Goal: Information Seeking & Learning: Find specific fact

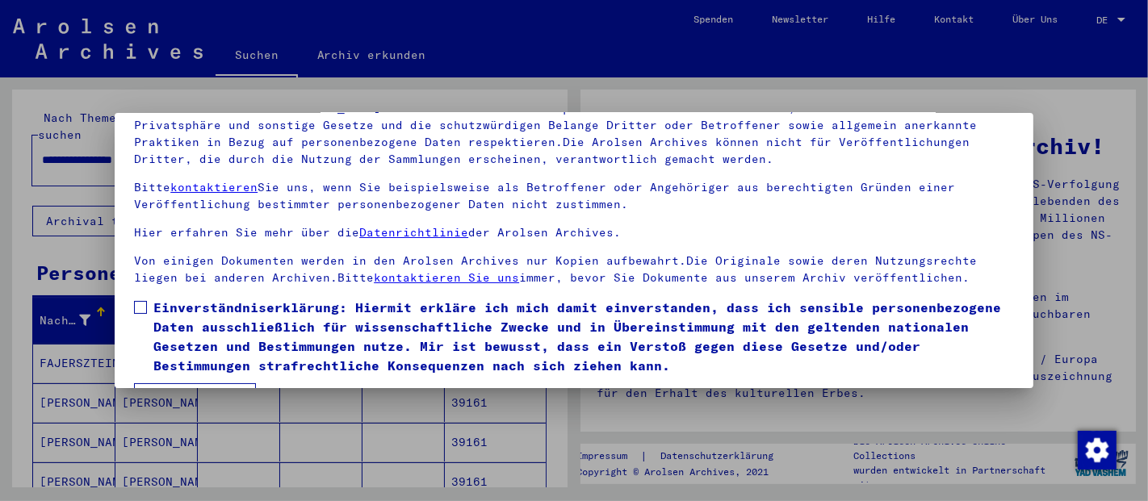
scroll to position [131, 0]
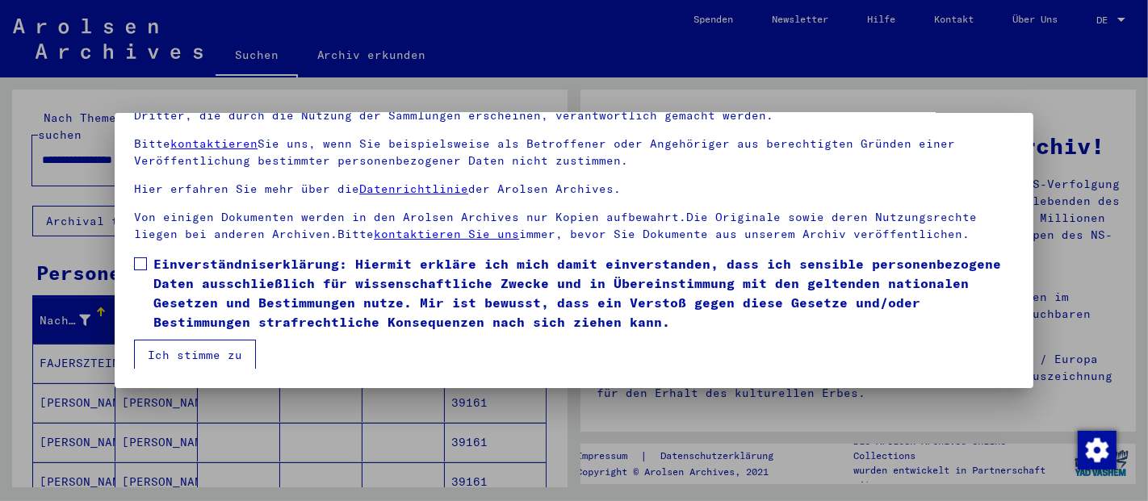
click at [147, 260] on label "Einverständniserklärung: Hiermit erkläre ich mich damit einverstanden, dass ich…" at bounding box center [574, 293] width 880 height 78
click at [192, 335] on mat-checkbox "Einverständniserklärung: Hiermit erkläre ich mich damit einverstanden, dass ich…" at bounding box center [574, 297] width 880 height 86
click at [202, 355] on button "Ich stimme zu" at bounding box center [195, 355] width 122 height 31
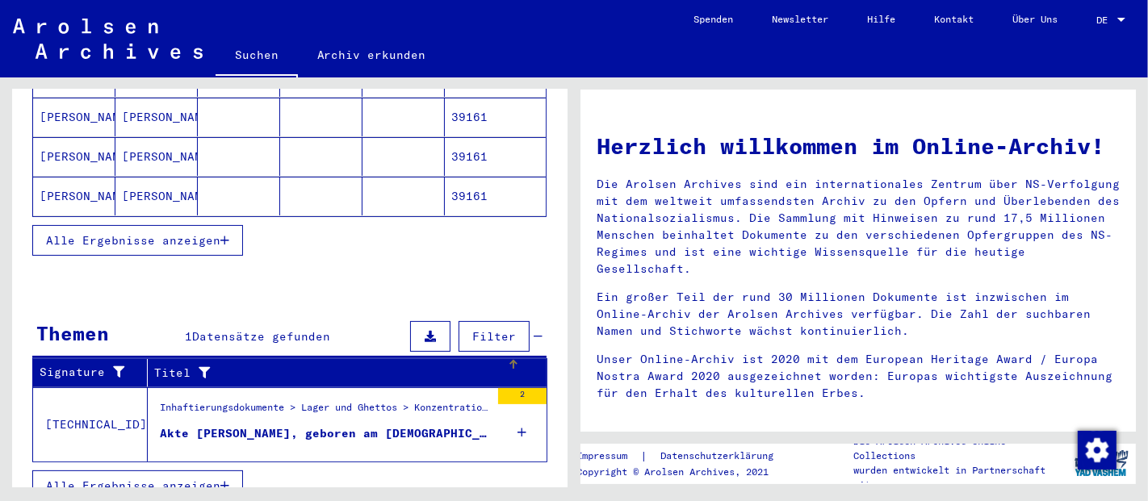
scroll to position [146, 0]
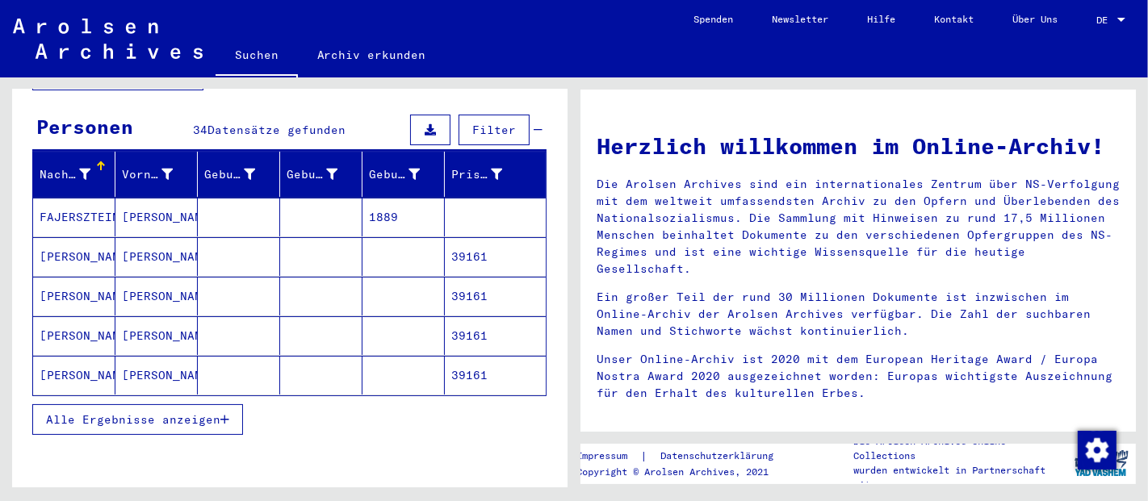
click at [187, 413] on span "Alle Ergebnisse anzeigen" at bounding box center [133, 420] width 174 height 15
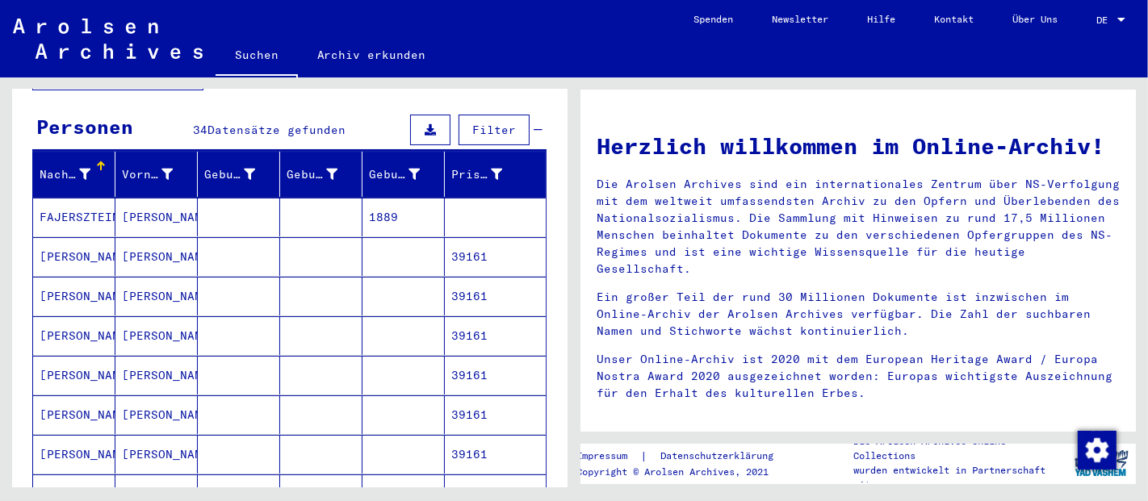
click at [131, 199] on mat-cell "[PERSON_NAME]" at bounding box center [156, 217] width 82 height 39
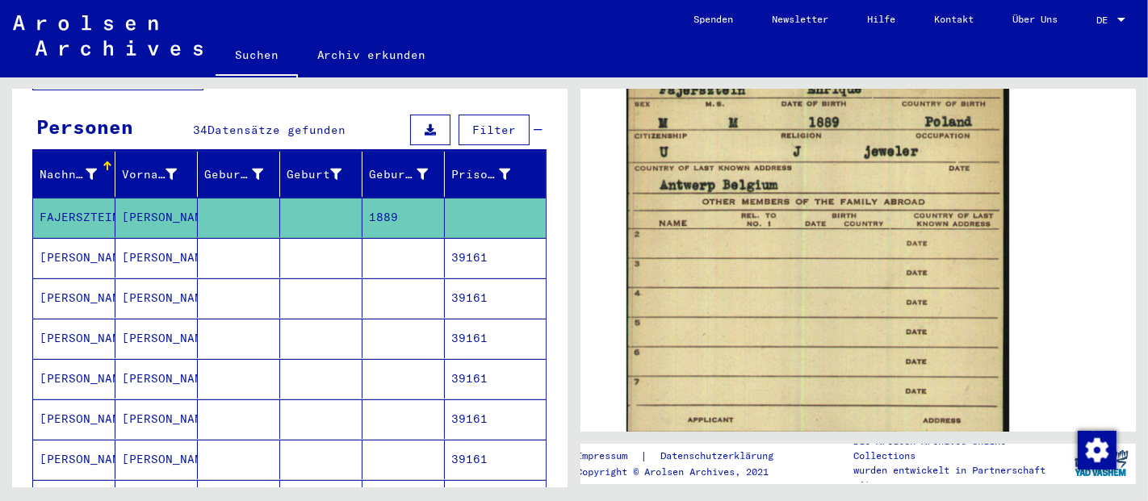
scroll to position [415, 0]
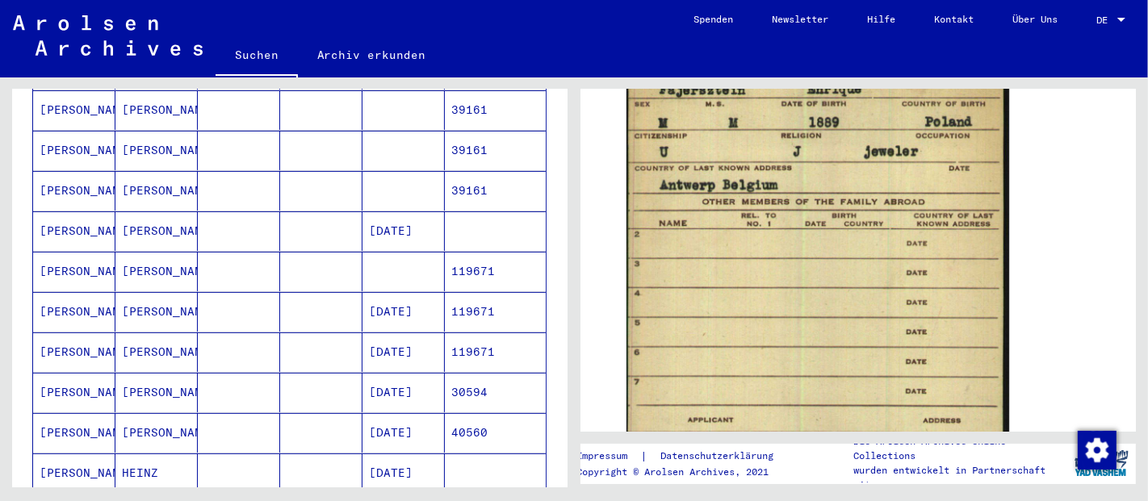
click at [473, 292] on mat-cell "119671" at bounding box center [495, 312] width 101 height 40
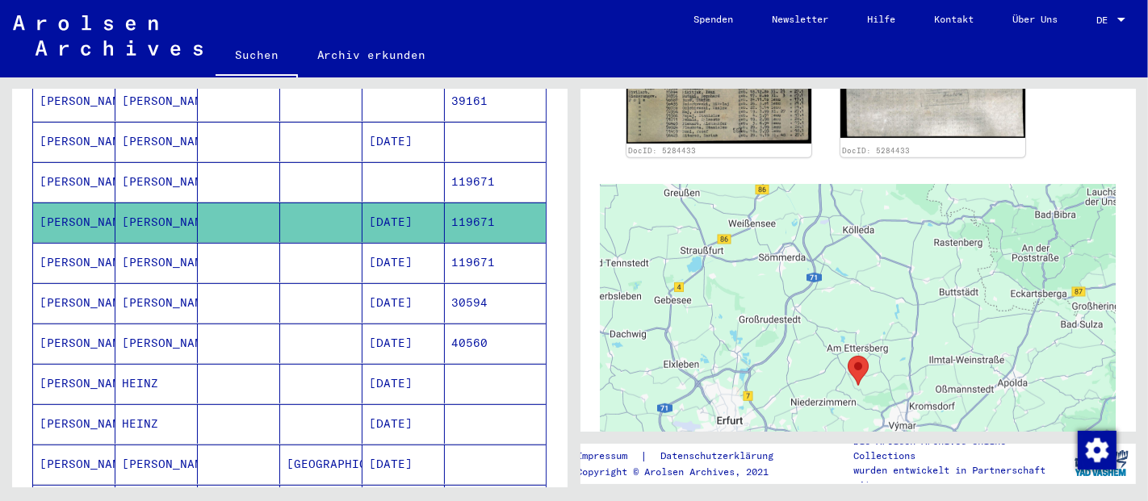
scroll to position [534, 0]
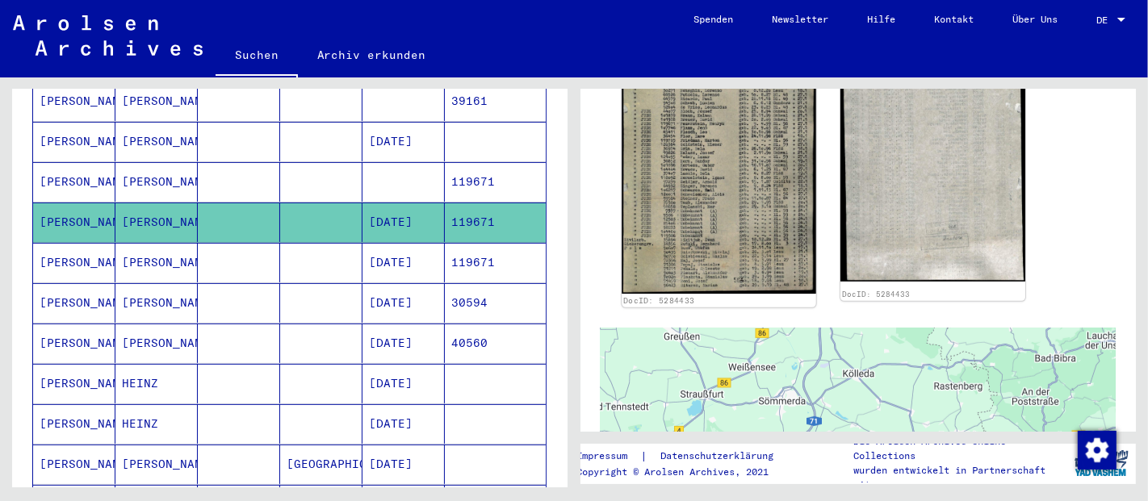
click at [750, 200] on img at bounding box center [719, 148] width 194 height 291
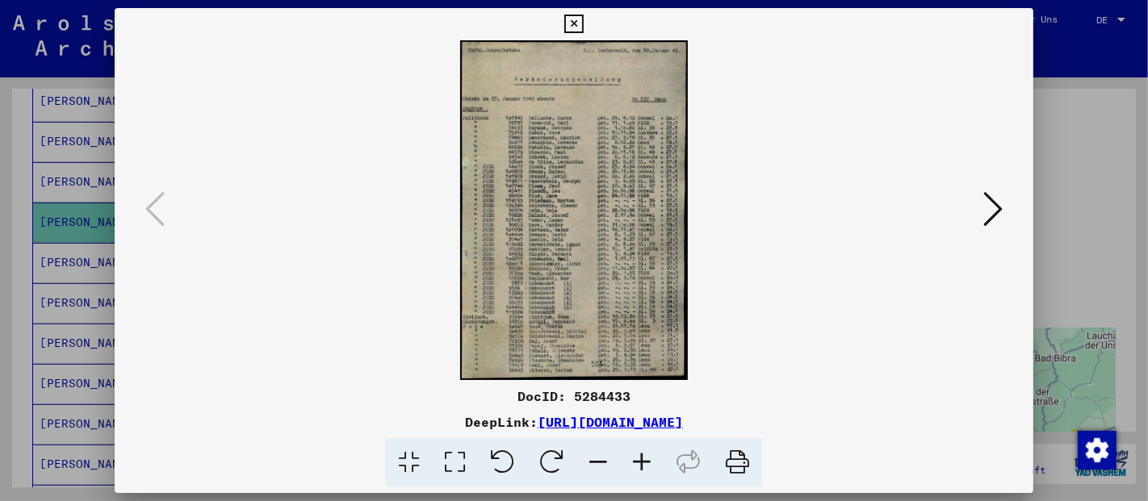
click at [454, 461] on icon at bounding box center [455, 463] width 46 height 49
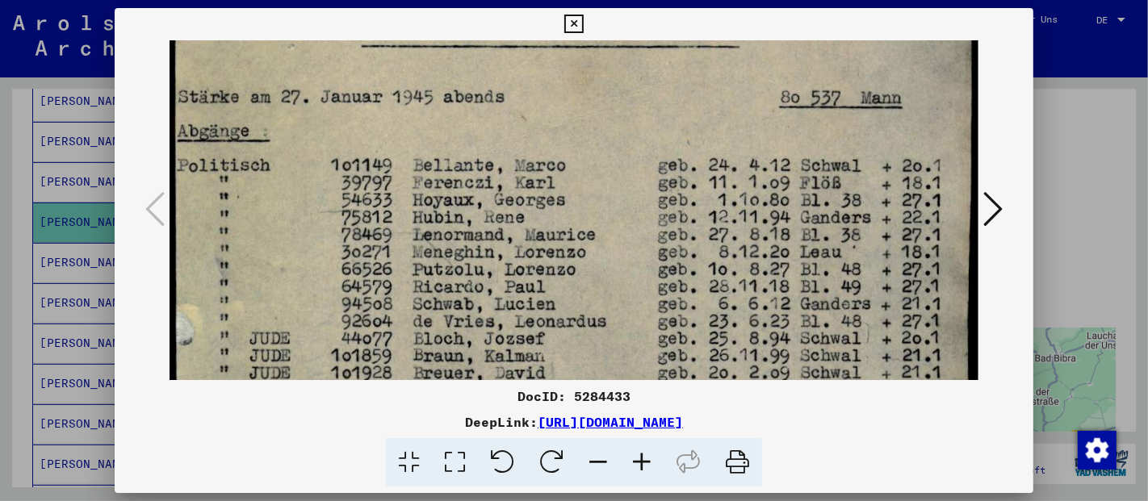
drag, startPoint x: 481, startPoint y: 213, endPoint x: 479, endPoint y: 128, distance: 85.6
click at [479, 128] on img at bounding box center [574, 494] width 809 height 1211
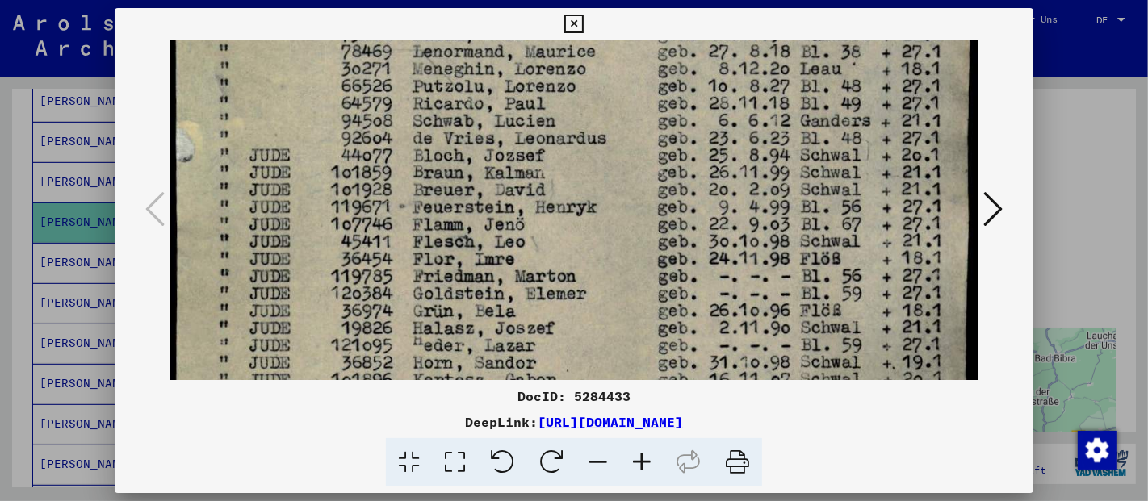
scroll to position [342, 0]
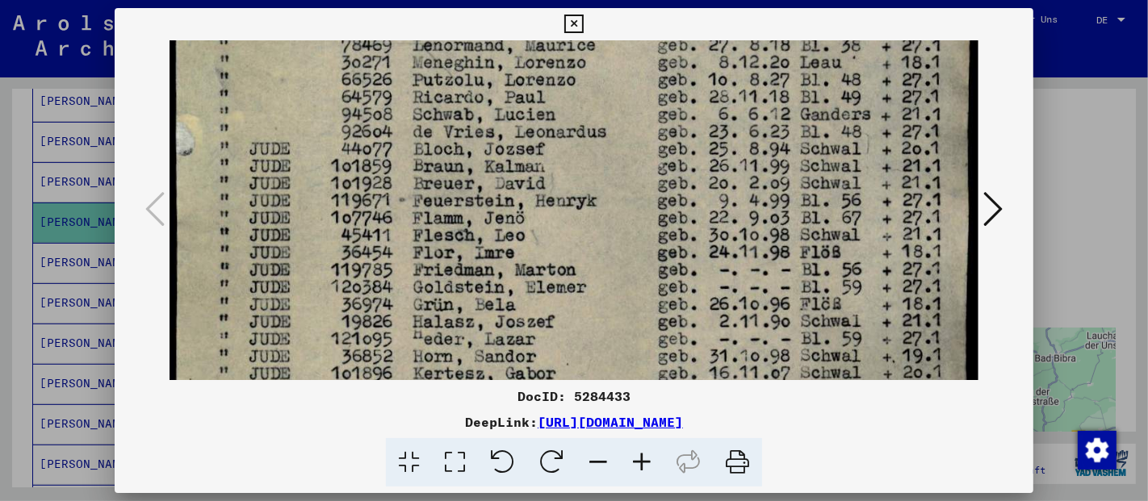
drag, startPoint x: 495, startPoint y: 302, endPoint x: 507, endPoint y: 110, distance: 192.6
click at [507, 110] on img at bounding box center [574, 304] width 809 height 1211
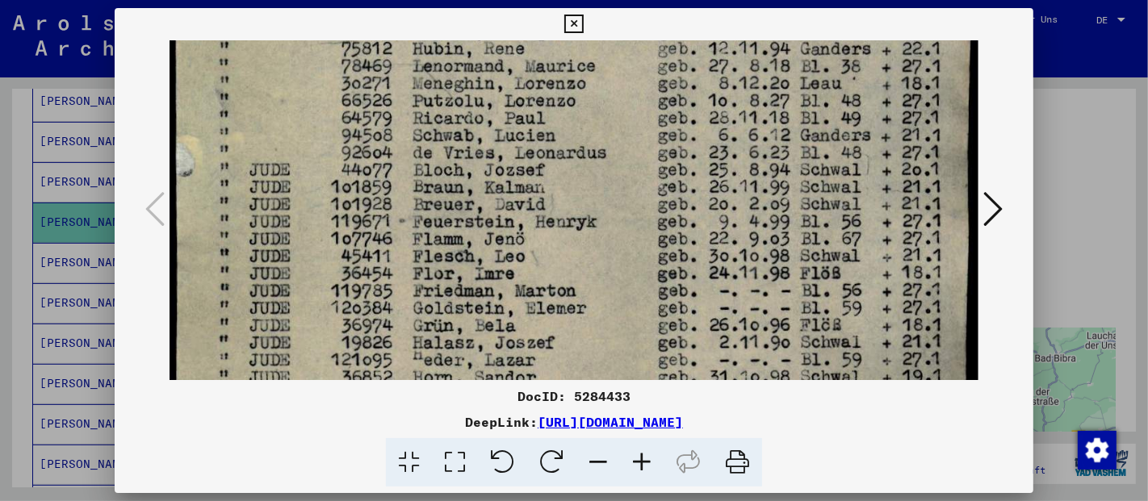
scroll to position [320, 0]
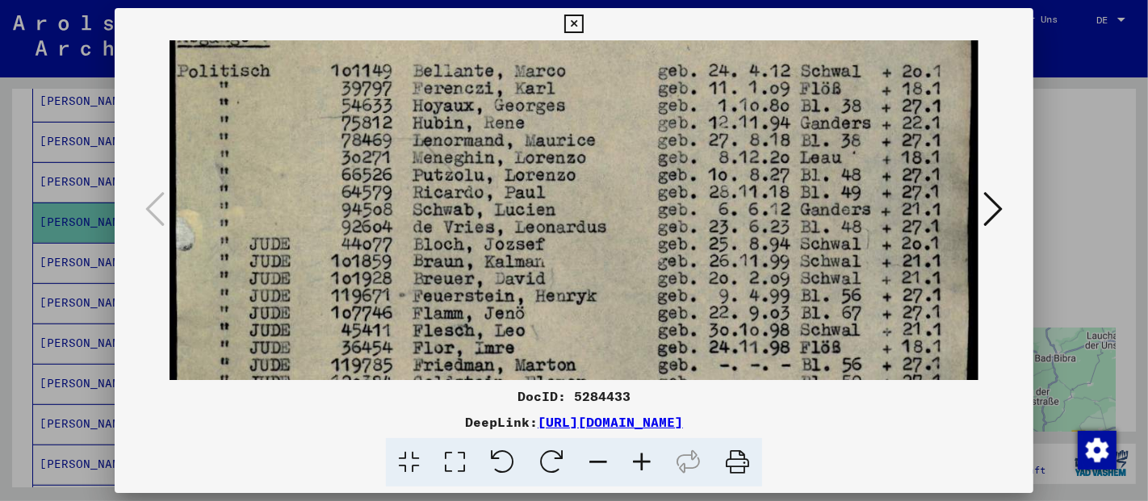
drag, startPoint x: 589, startPoint y: 199, endPoint x: 549, endPoint y: 317, distance: 123.6
click at [549, 317] on img at bounding box center [574, 399] width 809 height 1211
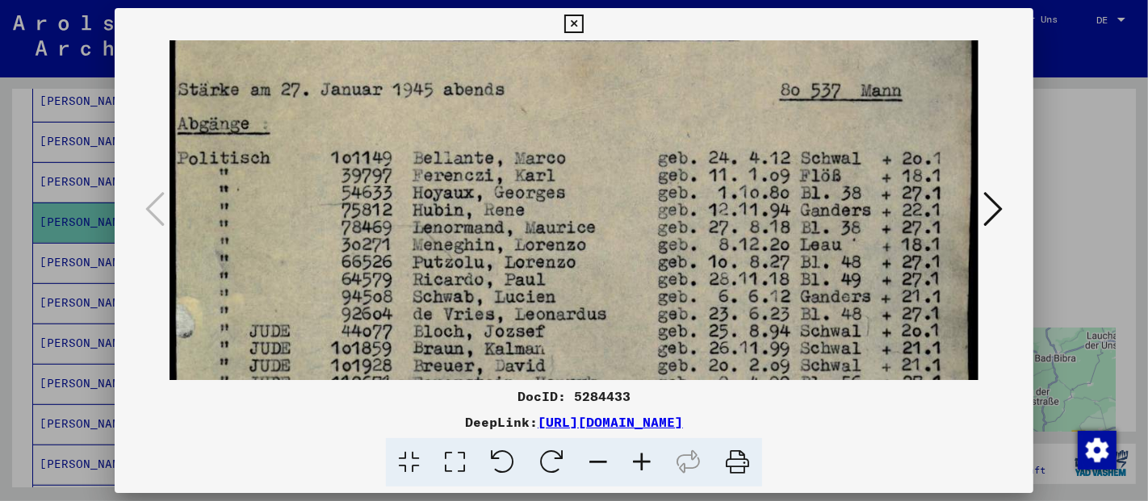
scroll to position [124, 0]
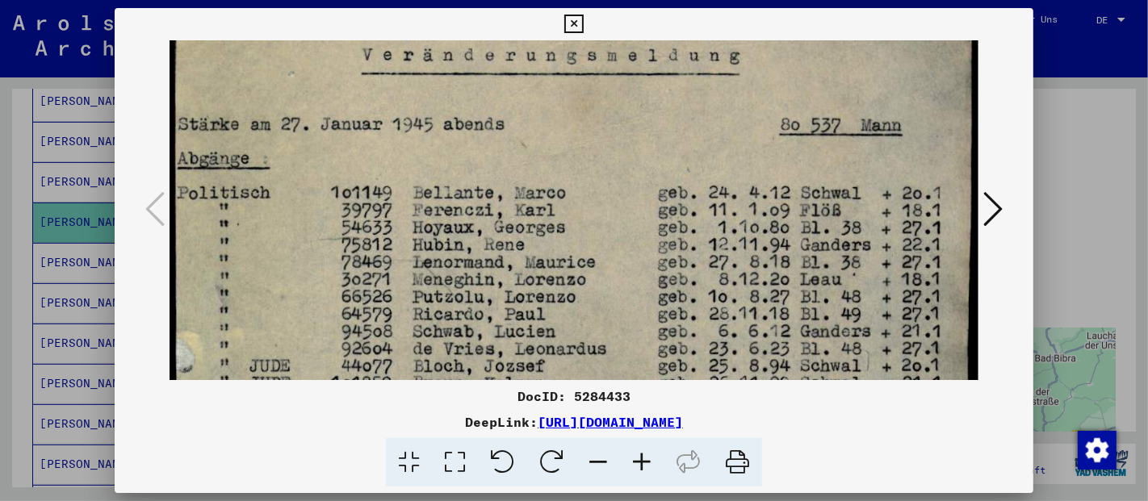
drag, startPoint x: 569, startPoint y: 144, endPoint x: 555, endPoint y: 248, distance: 105.2
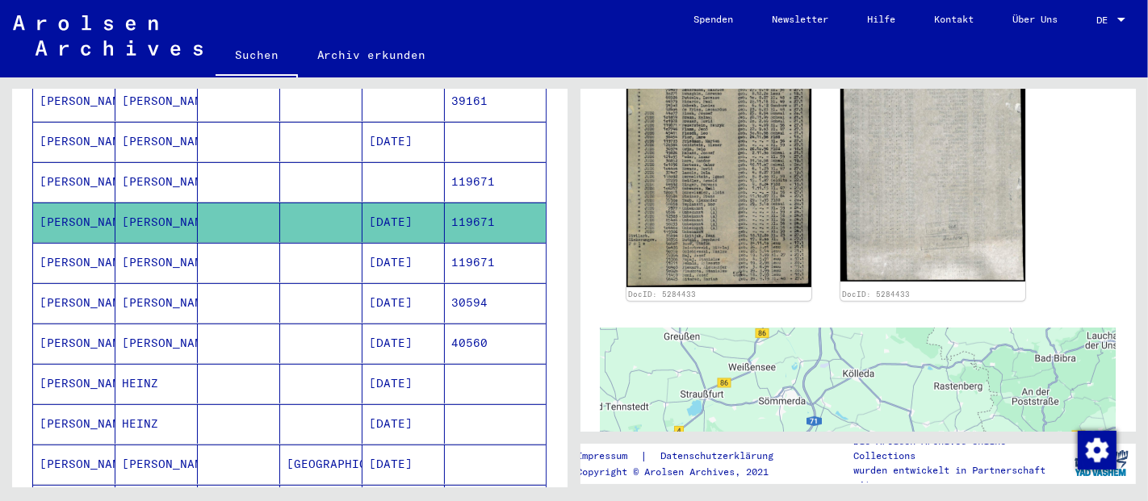
click at [468, 243] on mat-cell "119671" at bounding box center [495, 263] width 101 height 40
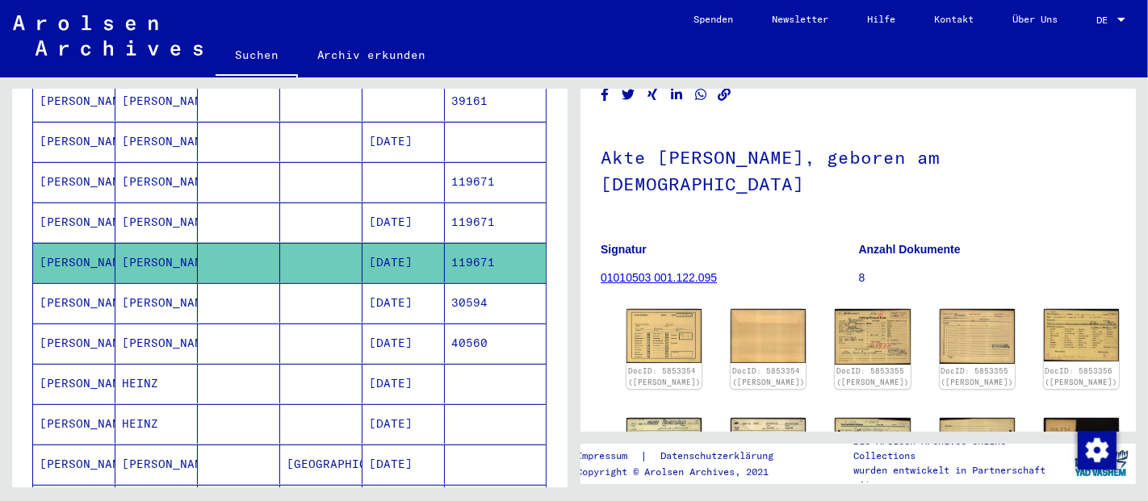
scroll to position [179, 0]
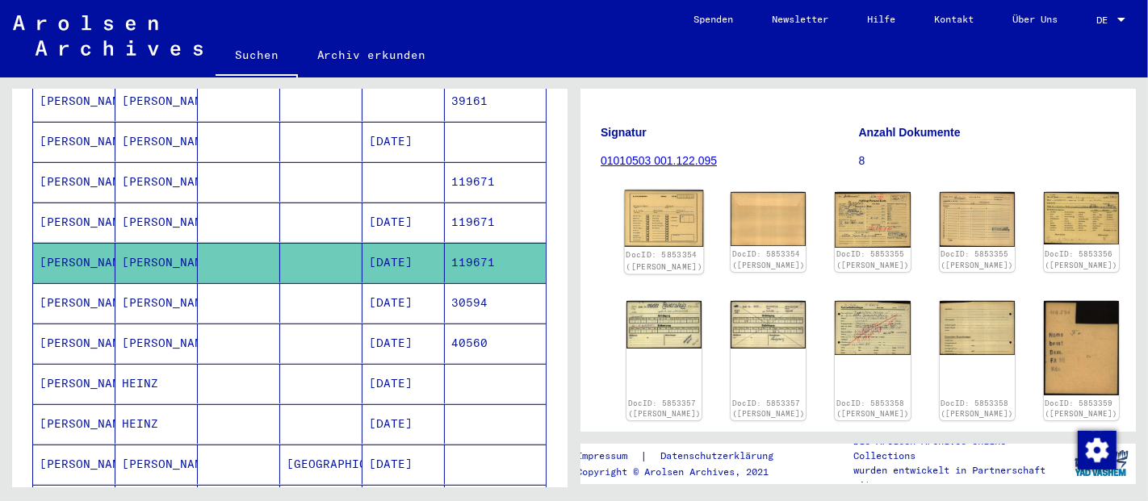
click at [674, 226] on img at bounding box center [664, 219] width 79 height 57
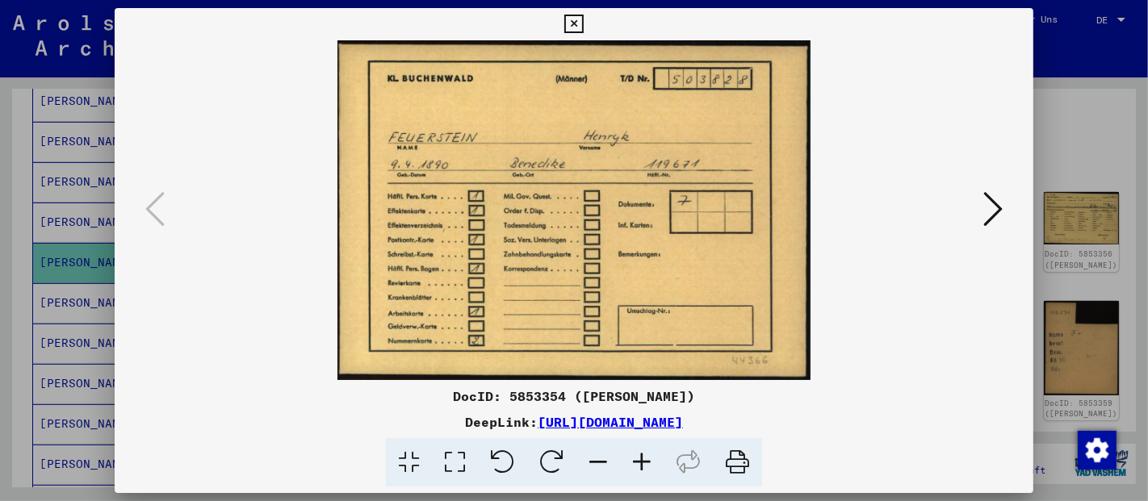
click at [995, 203] on icon at bounding box center [993, 209] width 19 height 39
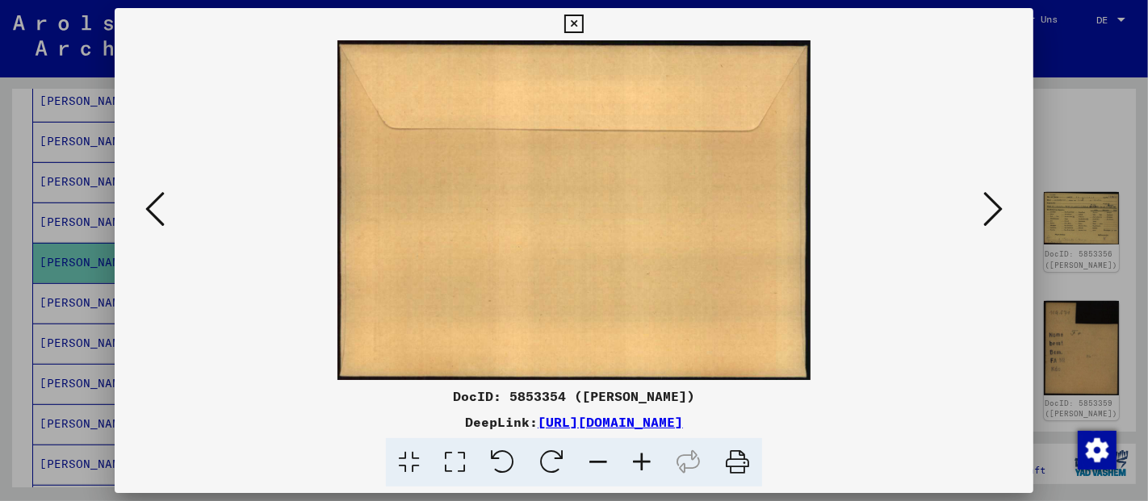
click at [995, 203] on icon at bounding box center [993, 209] width 19 height 39
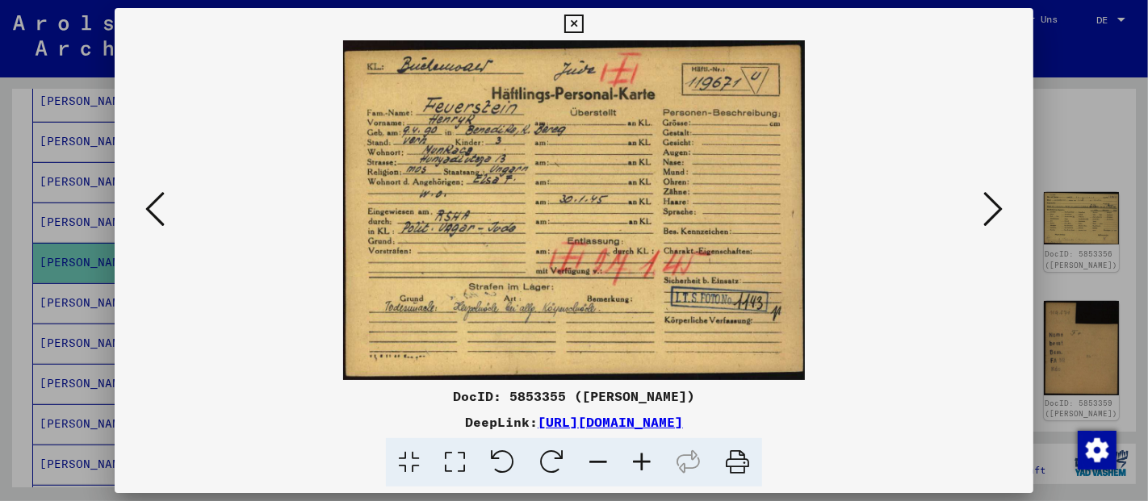
click at [449, 467] on icon at bounding box center [455, 463] width 46 height 49
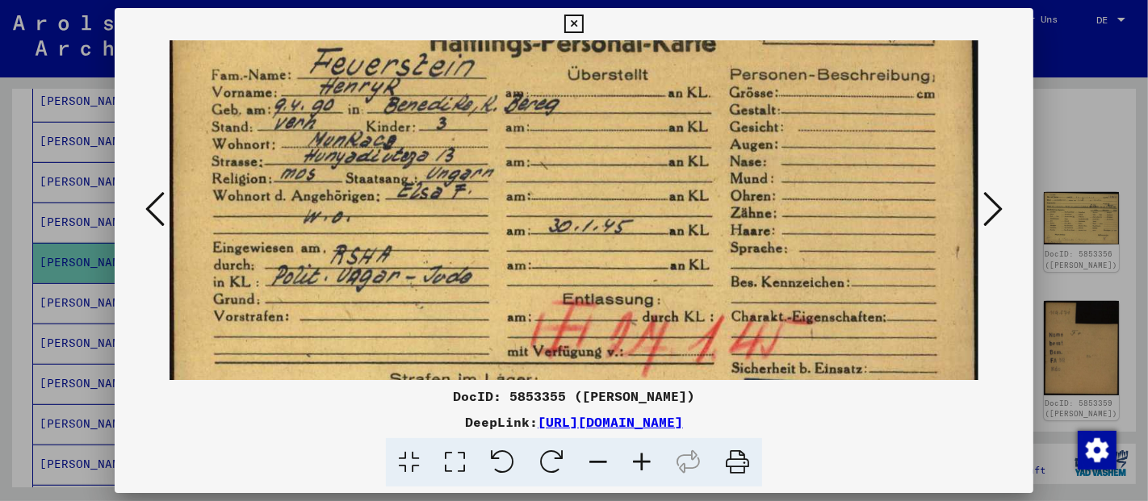
scroll to position [111, 0]
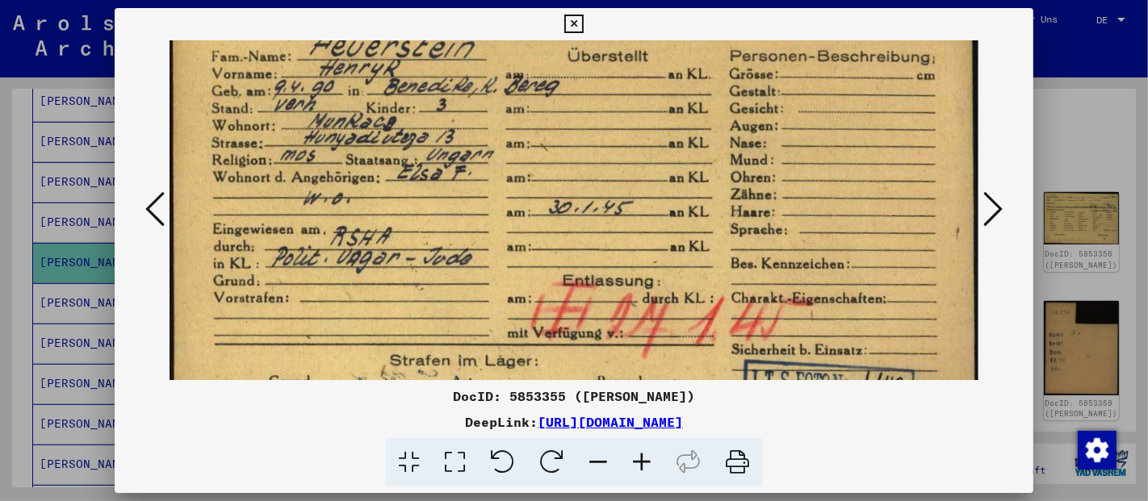
drag, startPoint x: 510, startPoint y: 258, endPoint x: 509, endPoint y: 145, distance: 113.1
click at [509, 145] on img at bounding box center [574, 227] width 809 height 594
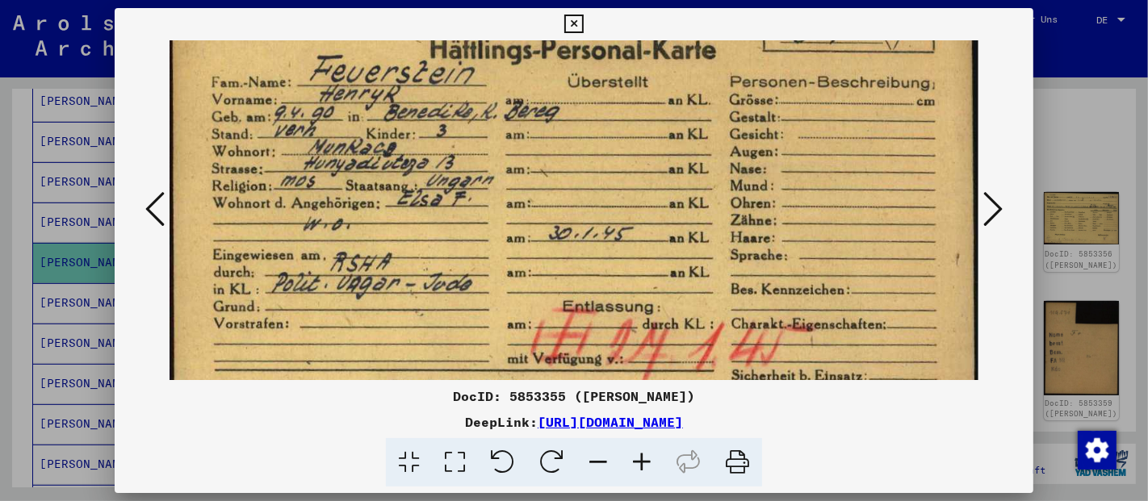
scroll to position [85, 0]
drag, startPoint x: 489, startPoint y: 278, endPoint x: 493, endPoint y: 303, distance: 25.4
click at [493, 303] on img at bounding box center [574, 253] width 809 height 594
drag, startPoint x: 589, startPoint y: 171, endPoint x: 445, endPoint y: 222, distance: 152.5
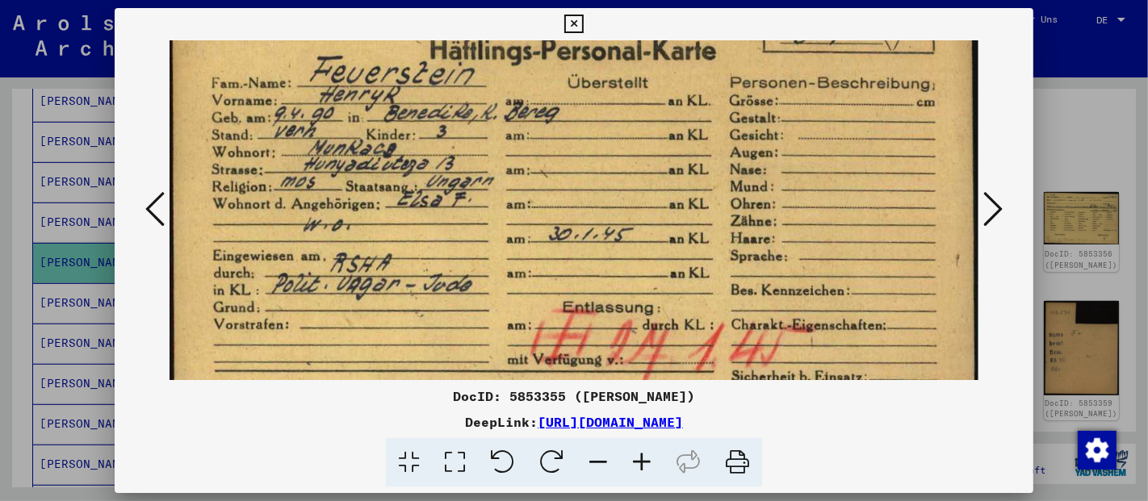
click at [445, 222] on img at bounding box center [574, 253] width 809 height 594
click at [149, 216] on icon at bounding box center [154, 209] width 19 height 39
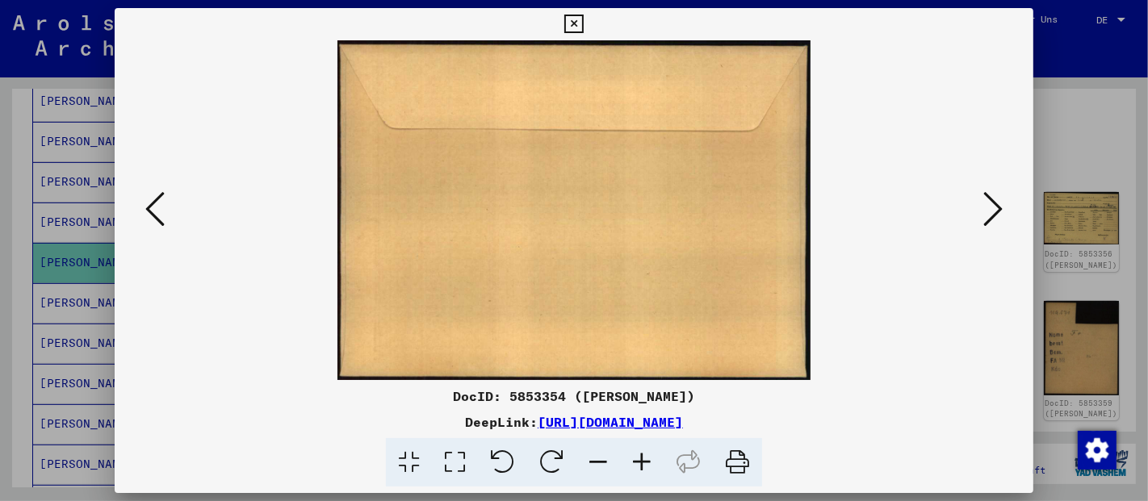
click at [136, 204] on div at bounding box center [574, 210] width 919 height 340
click at [147, 205] on icon at bounding box center [154, 209] width 19 height 39
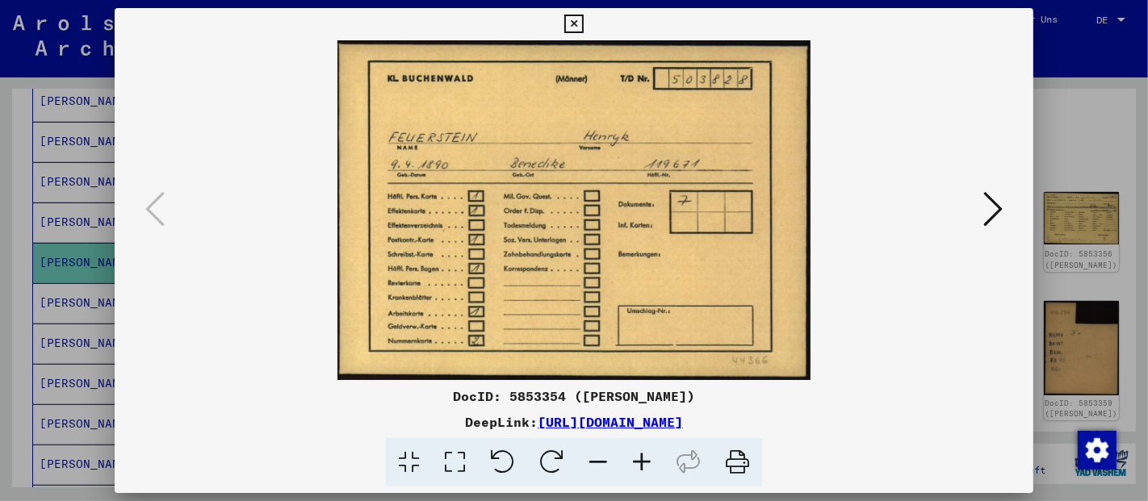
click at [996, 208] on icon at bounding box center [993, 209] width 19 height 39
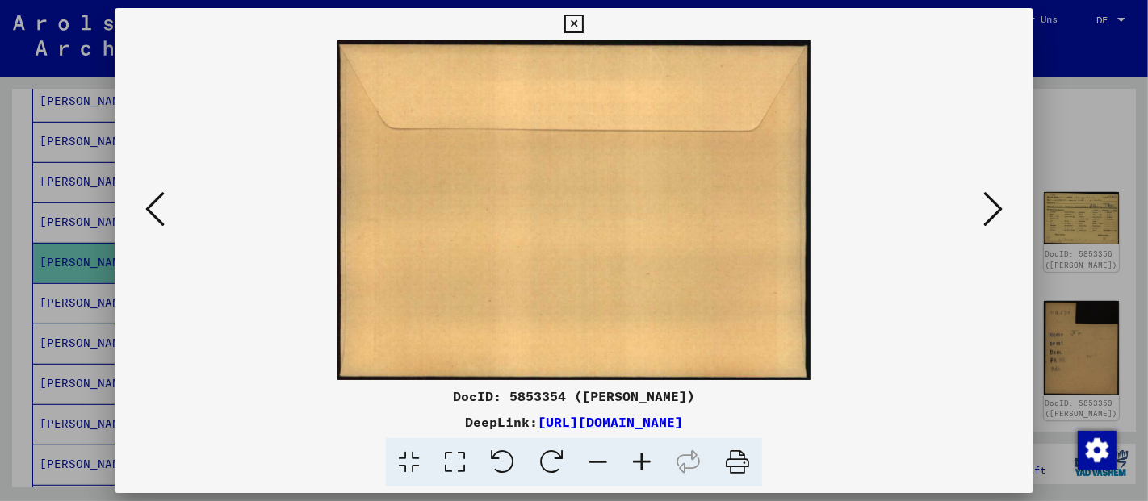
click at [1001, 209] on icon at bounding box center [993, 209] width 19 height 39
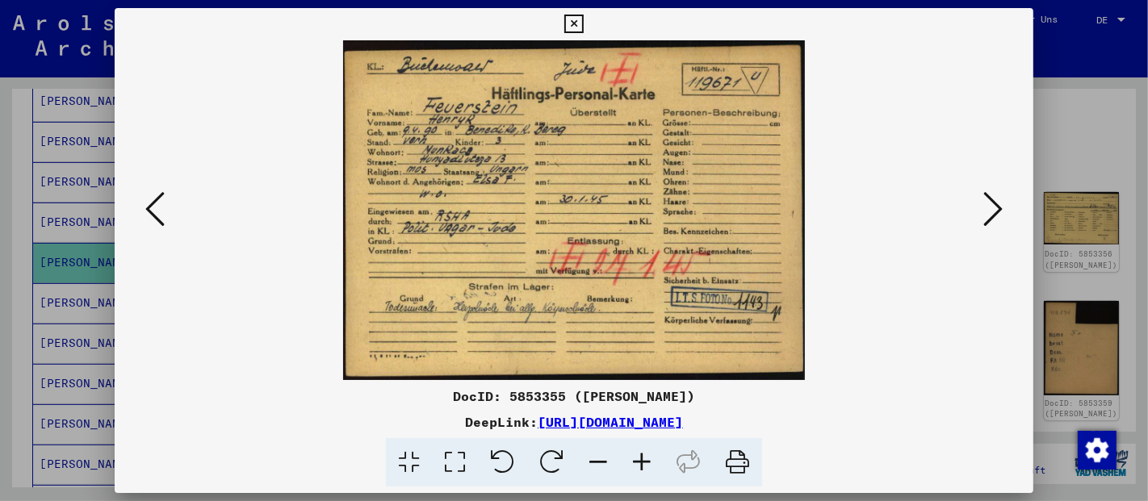
click at [997, 208] on icon at bounding box center [993, 209] width 19 height 39
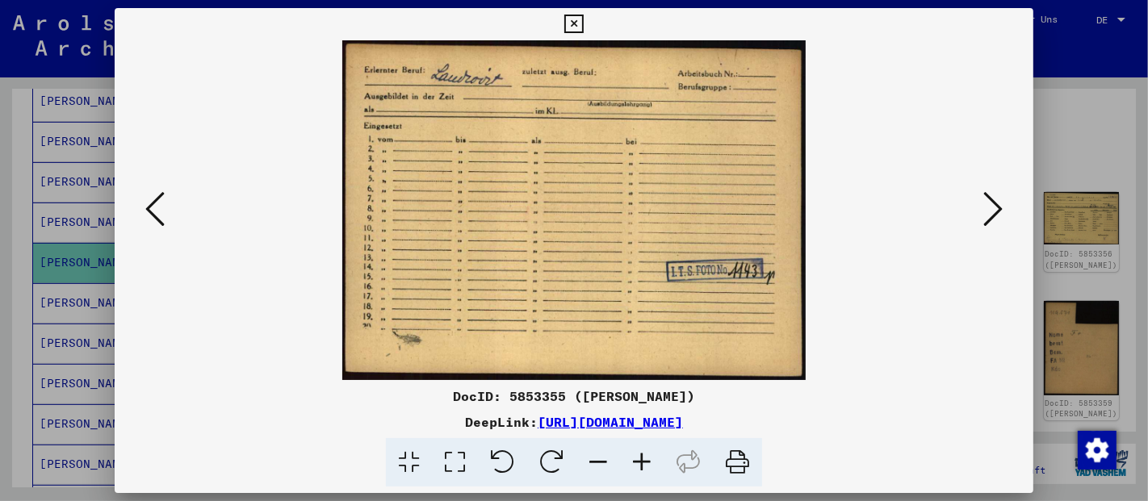
click at [1004, 213] on button at bounding box center [993, 210] width 29 height 46
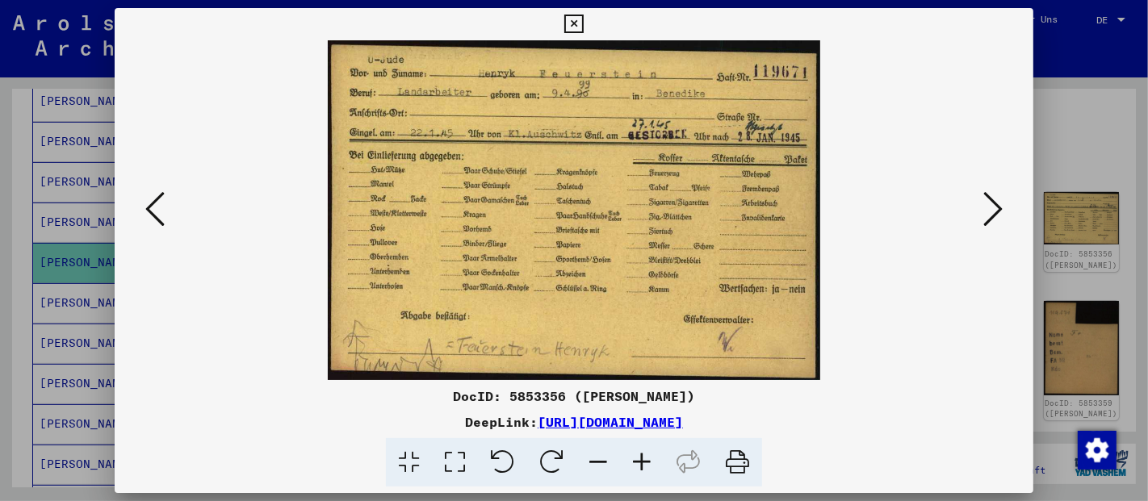
click at [686, 116] on img at bounding box center [574, 210] width 809 height 340
click at [998, 206] on icon at bounding box center [993, 209] width 19 height 39
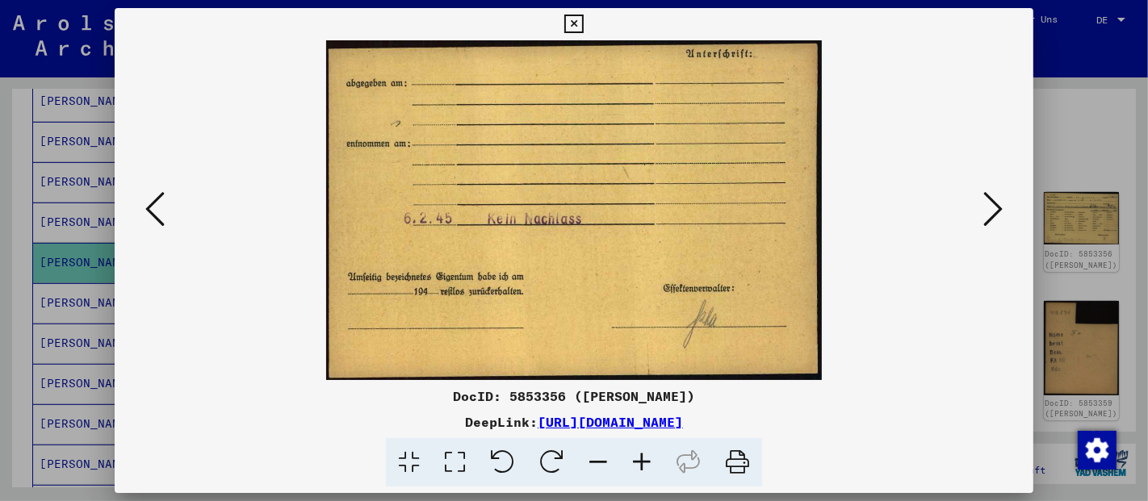
click at [998, 206] on icon at bounding box center [993, 209] width 19 height 39
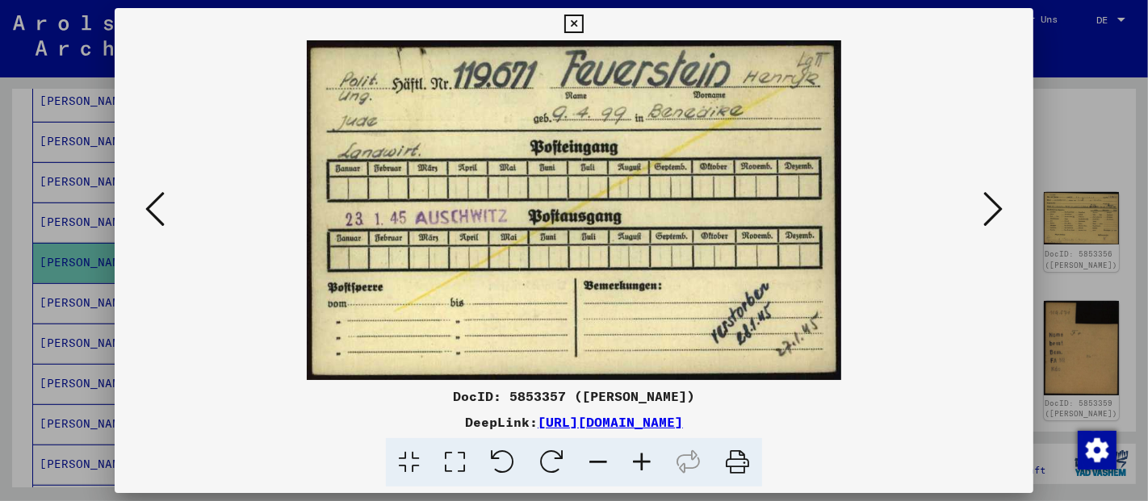
drag, startPoint x: 598, startPoint y: 135, endPoint x: 134, endPoint y: 198, distance: 468.6
click at [120, 194] on div at bounding box center [574, 210] width 919 height 340
click at [171, 212] on img at bounding box center [574, 210] width 809 height 340
click at [155, 216] on icon at bounding box center [154, 209] width 19 height 39
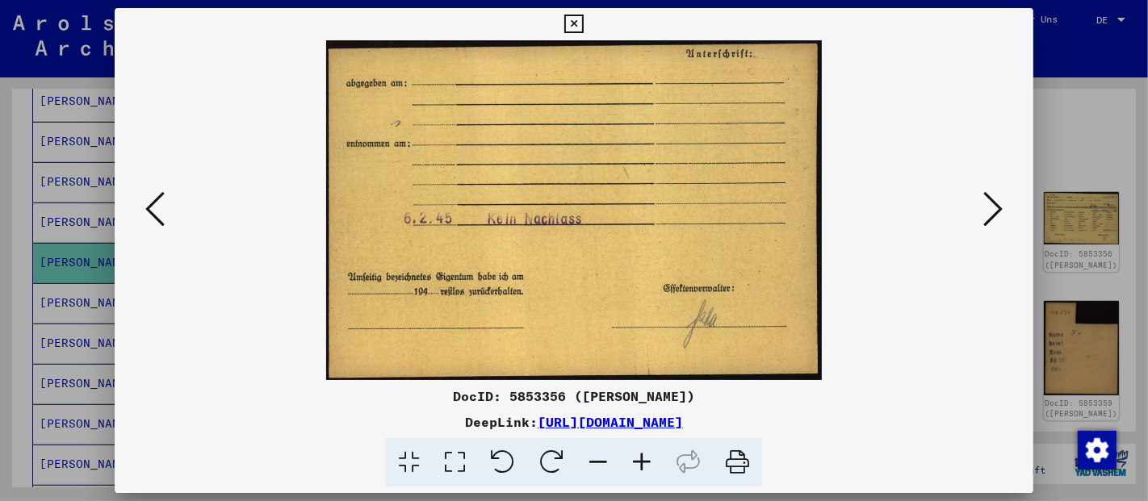
click at [993, 271] on div at bounding box center [574, 210] width 919 height 340
click at [994, 215] on icon at bounding box center [993, 209] width 19 height 39
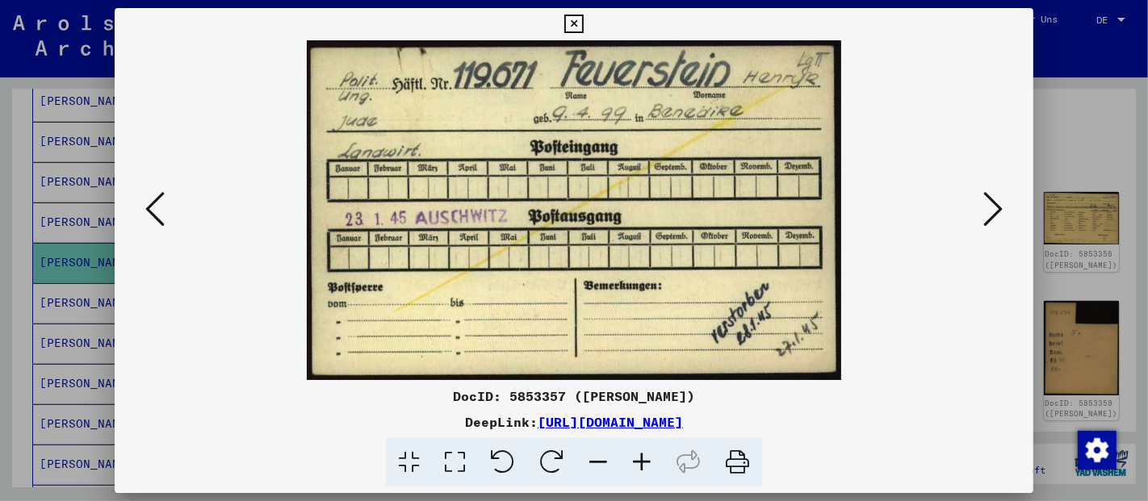
click at [1008, 218] on div at bounding box center [574, 210] width 919 height 340
click at [997, 213] on icon at bounding box center [993, 209] width 19 height 39
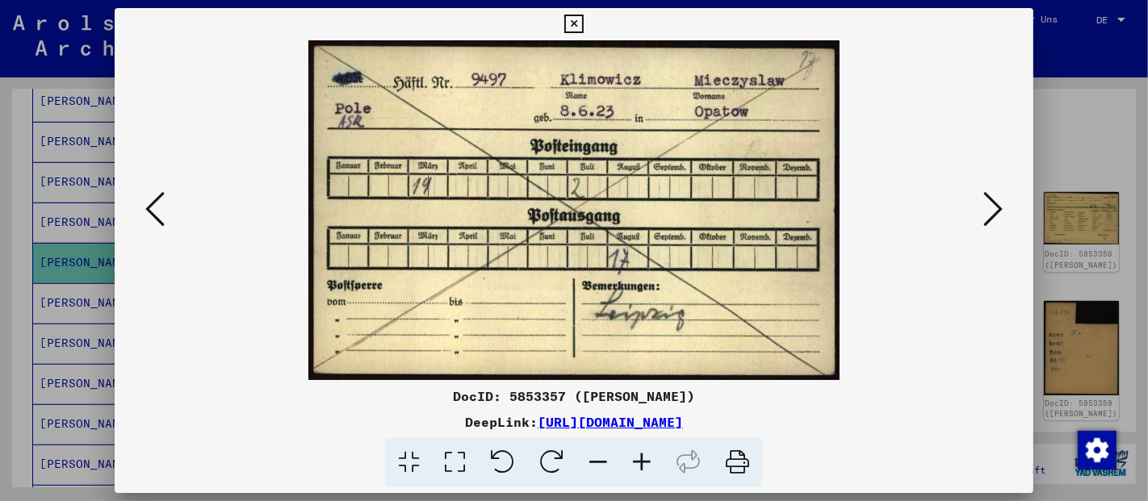
click at [997, 213] on icon at bounding box center [993, 209] width 19 height 39
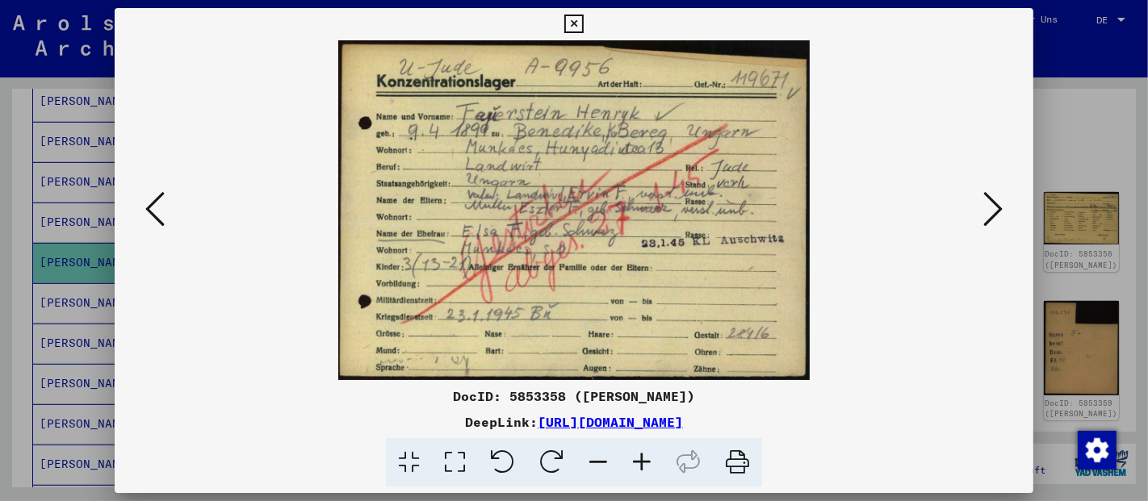
click at [996, 212] on icon at bounding box center [993, 209] width 19 height 39
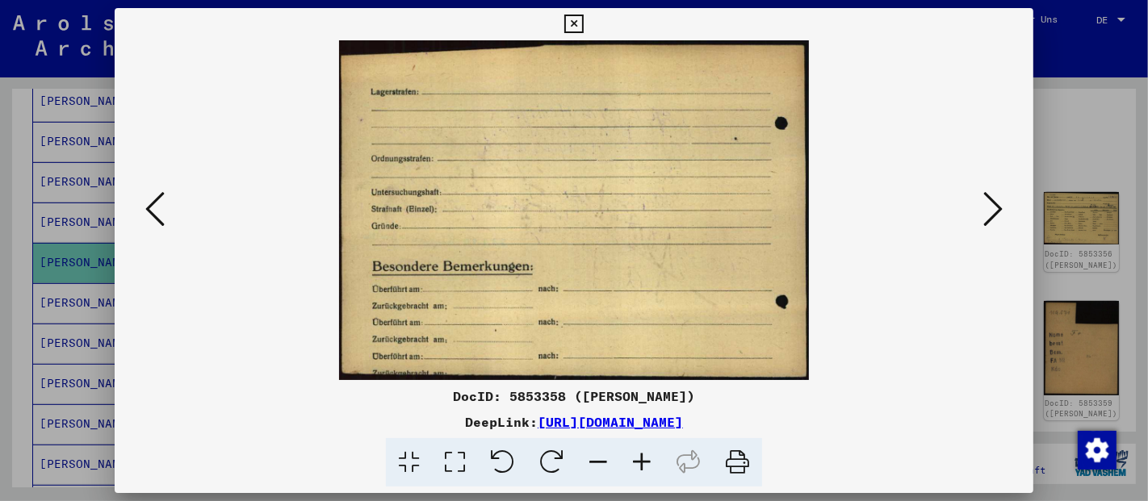
click at [996, 212] on icon at bounding box center [993, 209] width 19 height 39
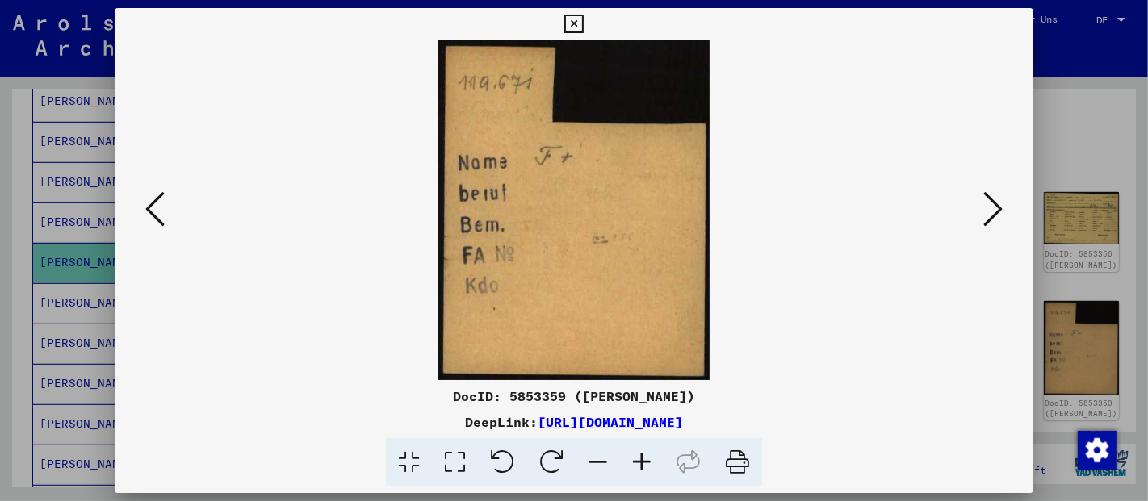
click at [996, 212] on icon at bounding box center [993, 209] width 19 height 39
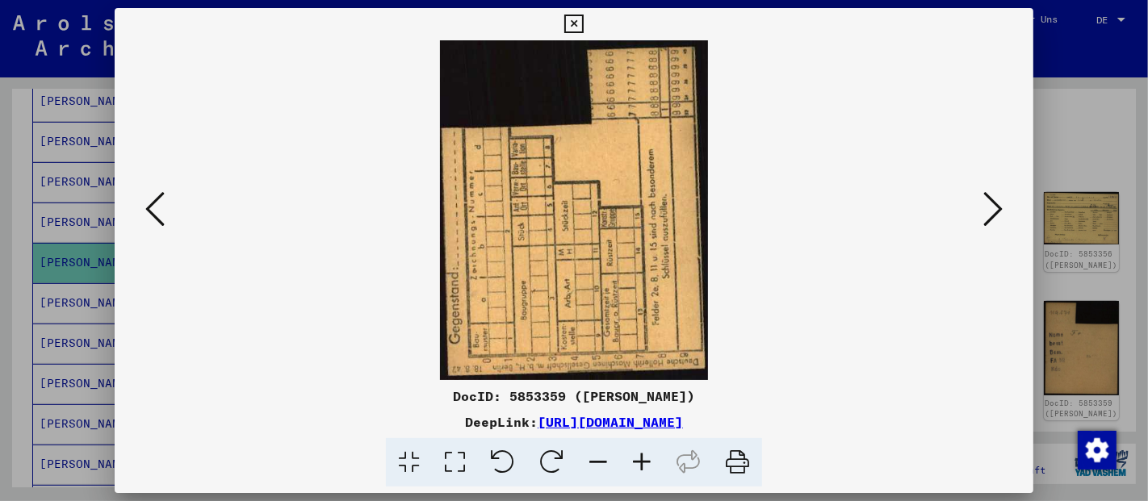
click at [996, 212] on icon at bounding box center [993, 209] width 19 height 39
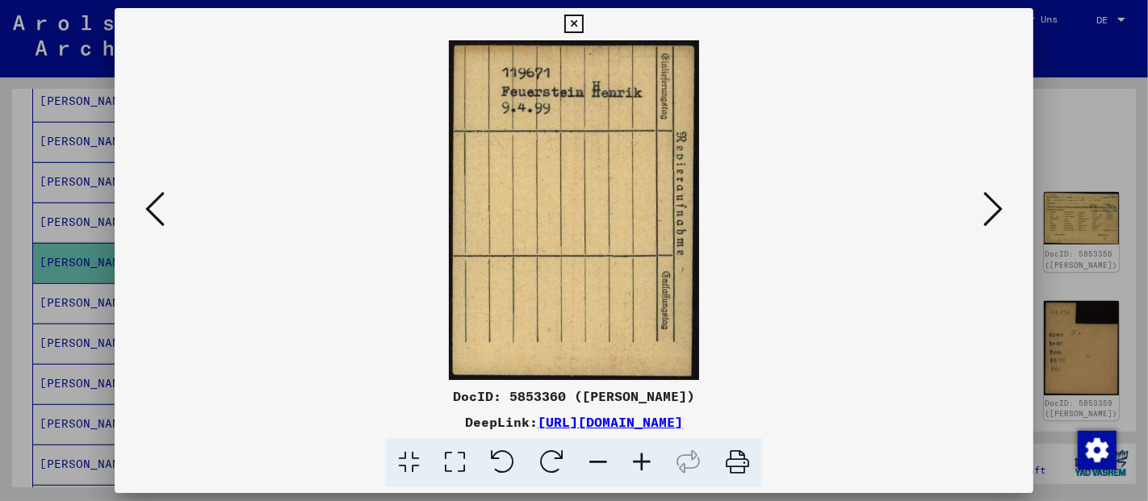
click at [996, 212] on icon at bounding box center [993, 209] width 19 height 39
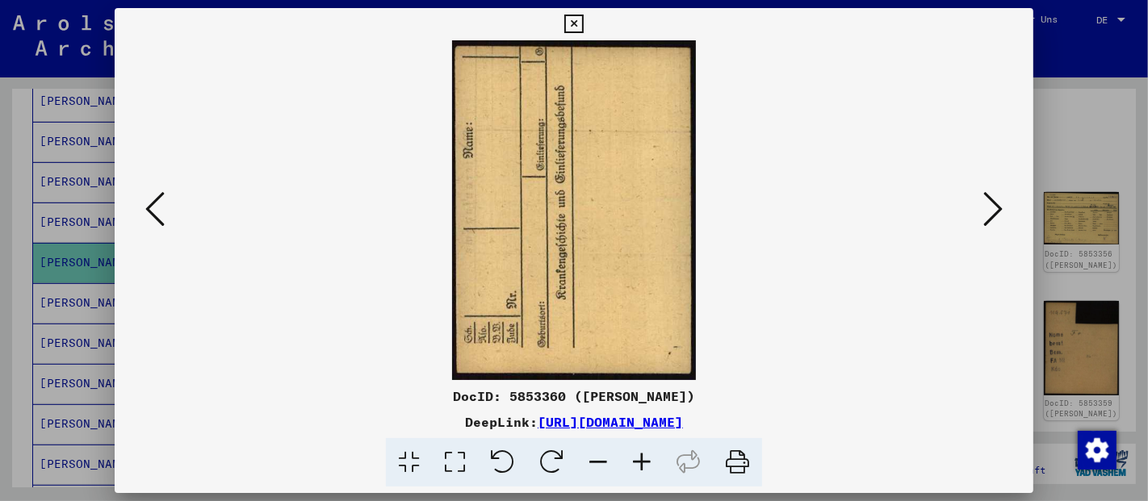
click at [996, 212] on icon at bounding box center [993, 209] width 19 height 39
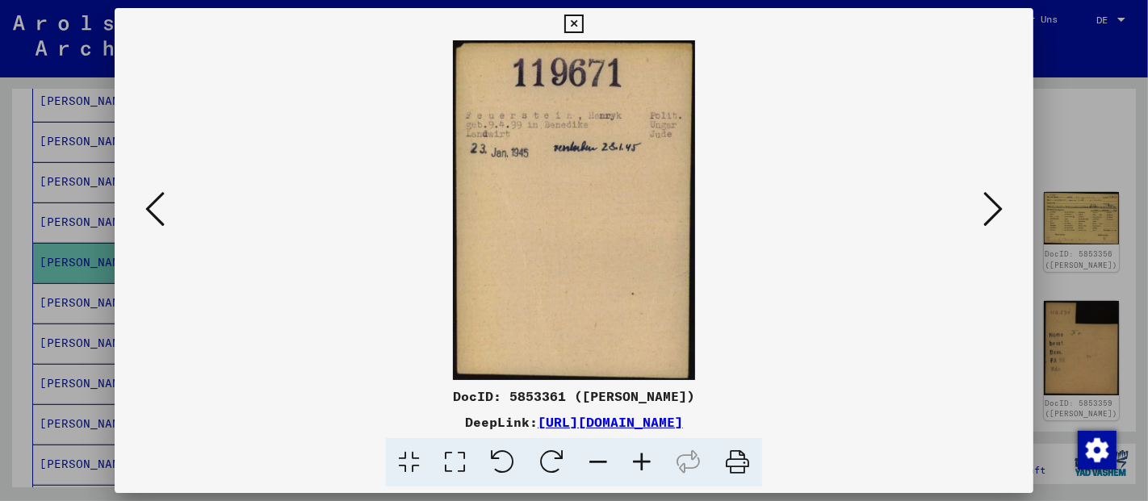
click at [676, 262] on img at bounding box center [574, 210] width 809 height 340
click at [962, 207] on img at bounding box center [574, 210] width 809 height 340
click at [977, 207] on img at bounding box center [574, 210] width 809 height 340
click at [997, 209] on icon at bounding box center [993, 209] width 19 height 39
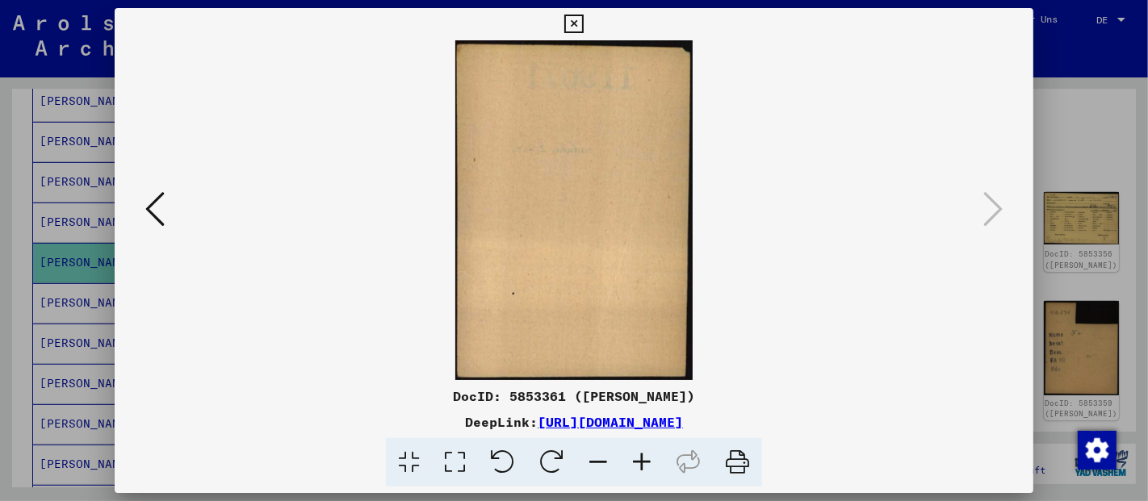
click at [579, 21] on icon at bounding box center [573, 24] width 19 height 19
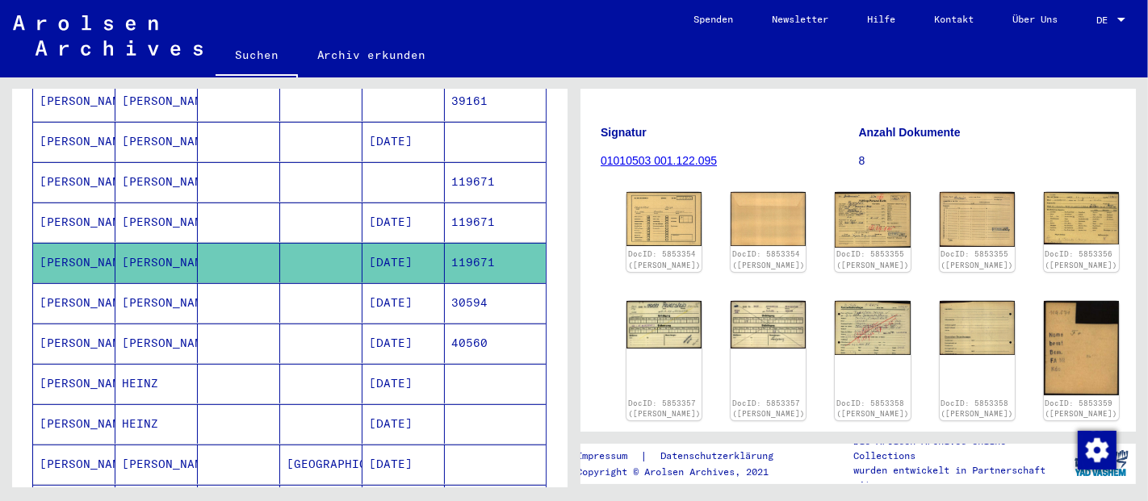
click at [381, 166] on mat-cell at bounding box center [404, 182] width 82 height 40
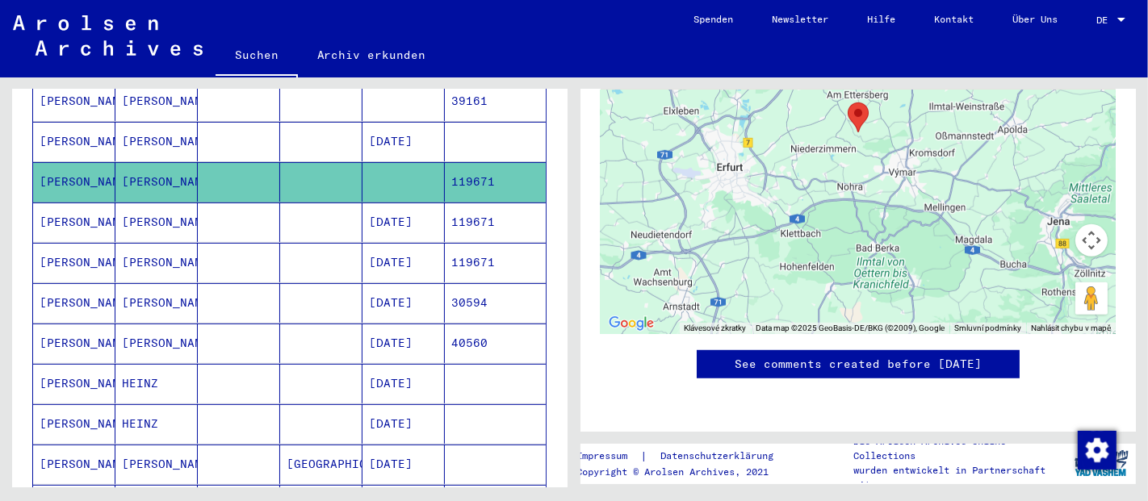
scroll to position [146, 0]
